Goal: Task Accomplishment & Management: Complete application form

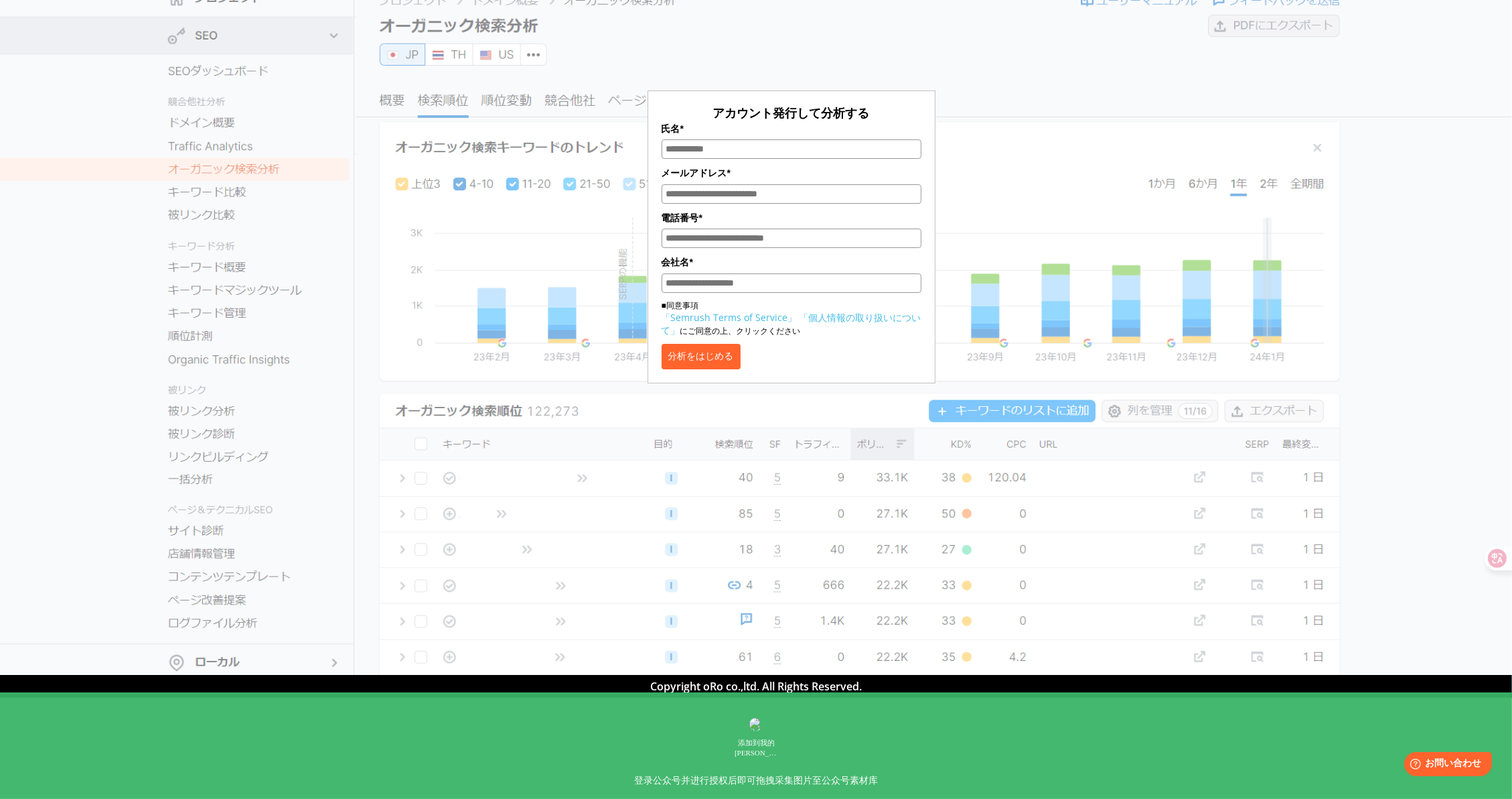
click at [809, 142] on input "氏名*" at bounding box center [792, 149] width 260 height 20
click at [1091, 191] on div "アカウント発行して分析する 氏名* メールアドレス* 電話番号* 会社名* ■同意事項 「Semrush Terms of Service」 「個人情報の取り…" at bounding box center [791, 200] width 669 height 366
